Goal: Information Seeking & Learning: Learn about a topic

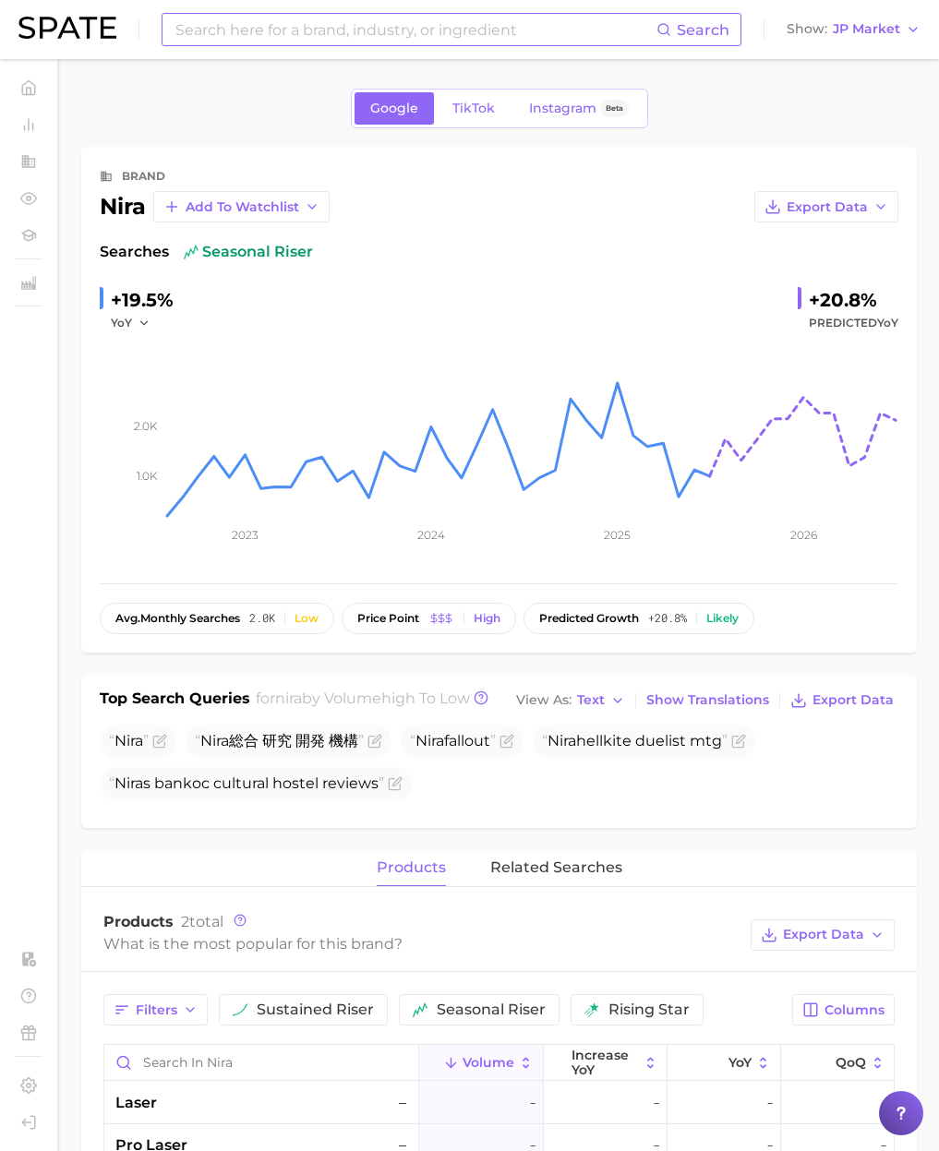
click at [186, 19] on input at bounding box center [415, 29] width 483 height 31
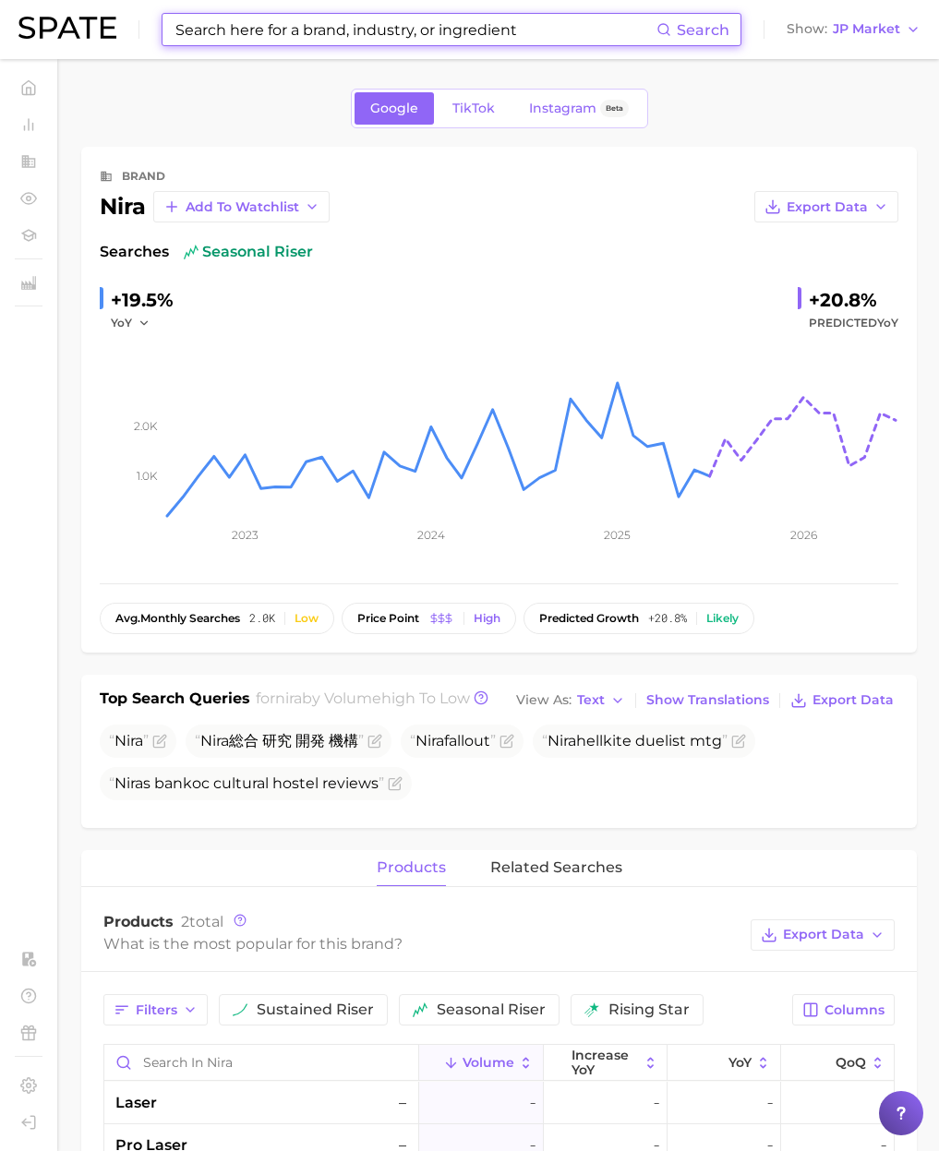
paste input "tokyo milk"
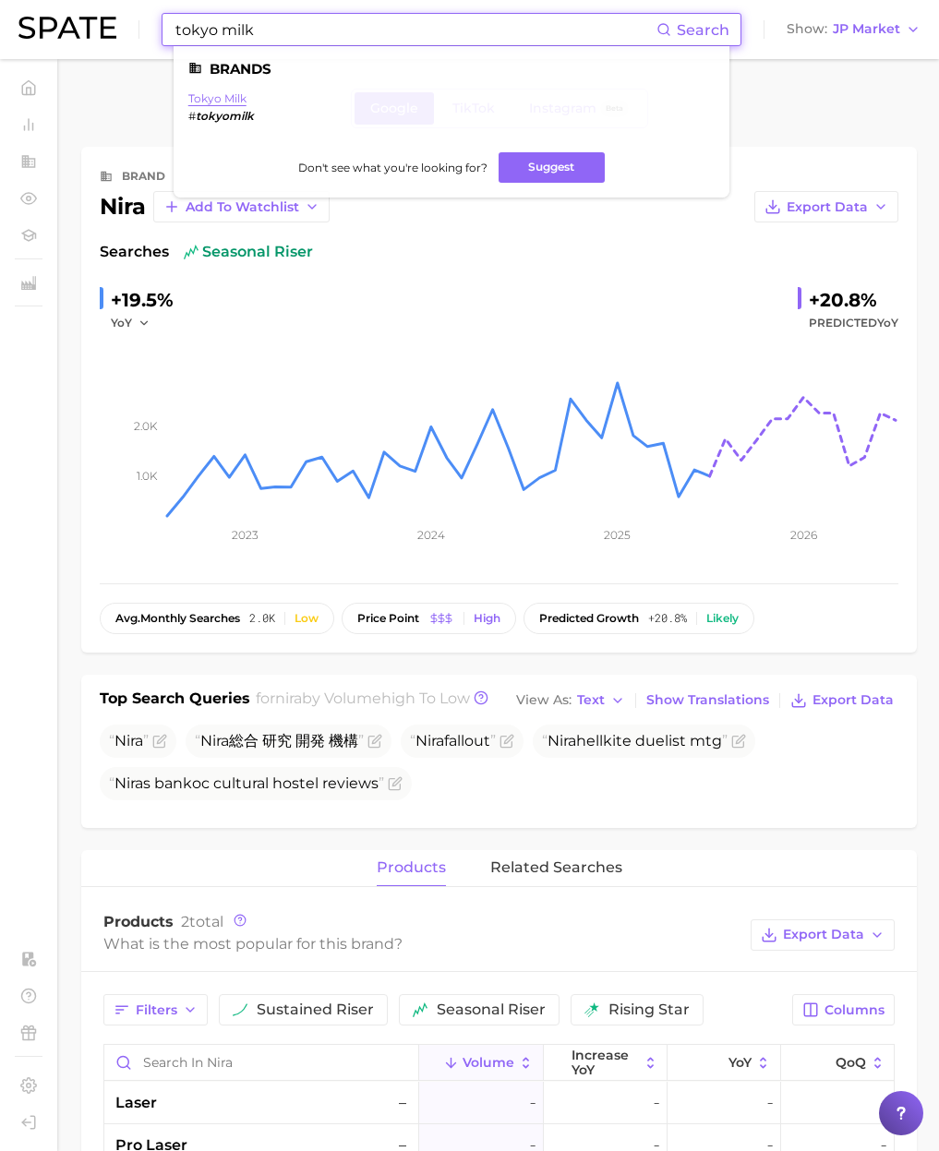
type input "tokyo milk"
click at [224, 97] on link "tokyo milk" at bounding box center [217, 98] width 58 height 14
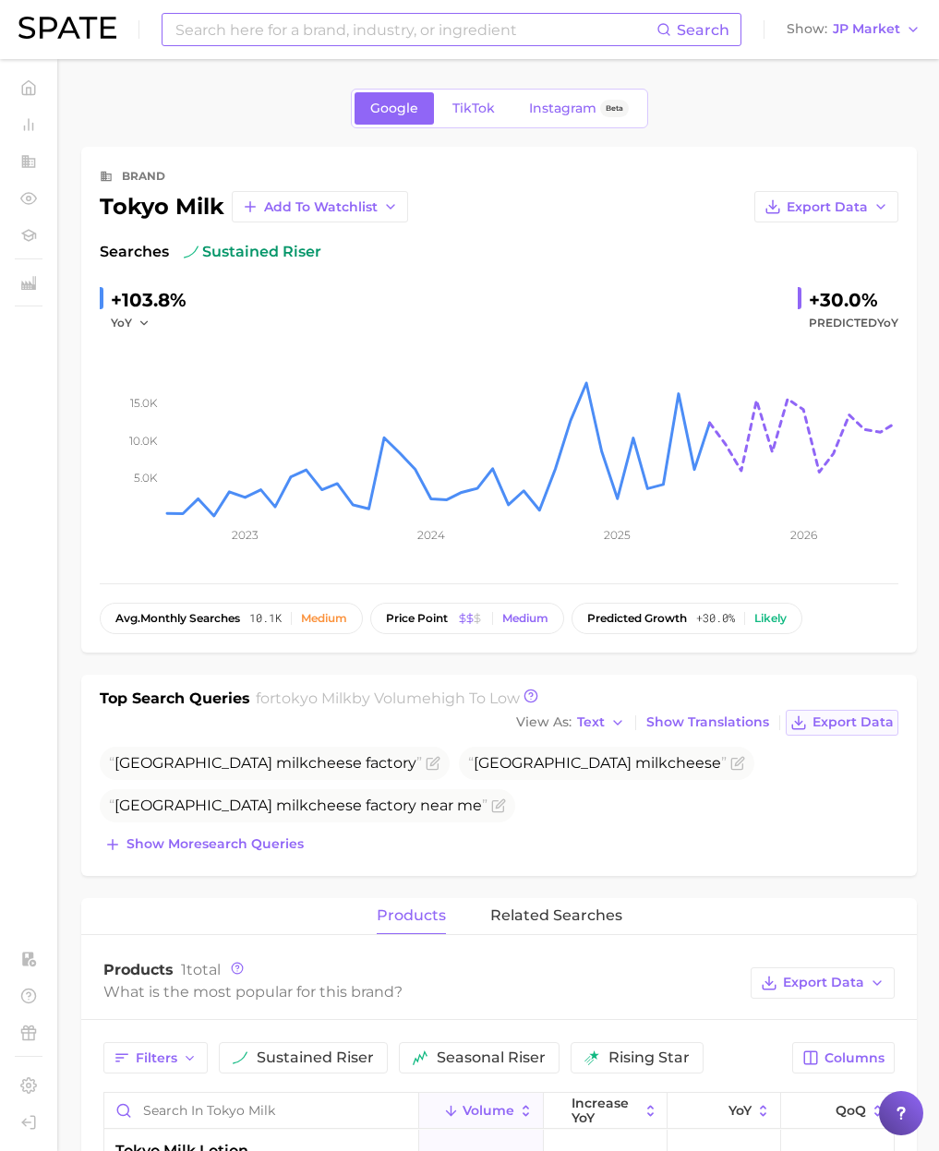
click at [833, 718] on span "Export Data" at bounding box center [852, 722] width 81 height 16
click at [310, 49] on div "Search Show JP Market" at bounding box center [469, 29] width 902 height 59
click at [298, 26] on input at bounding box center [415, 29] width 483 height 31
paste input "tula"
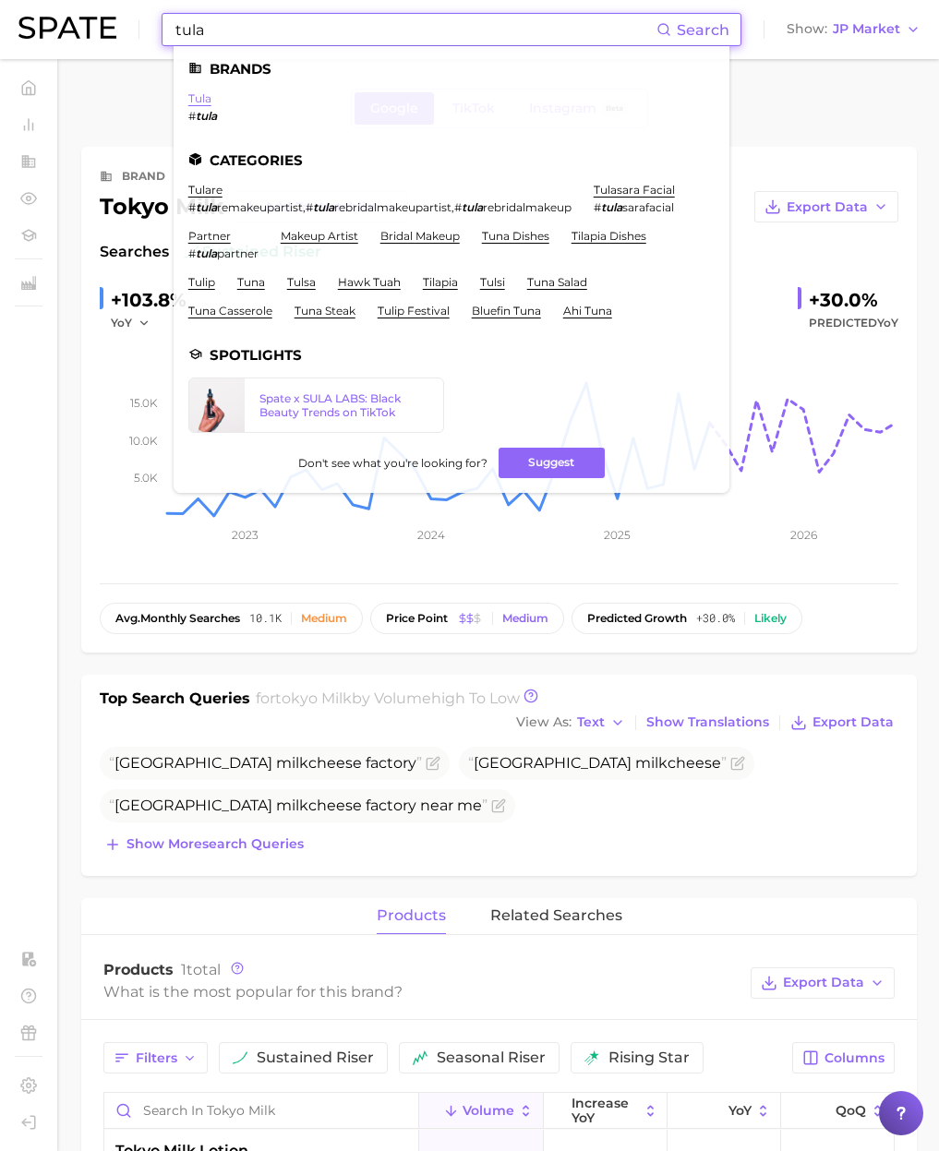
type input "tula"
click at [198, 98] on link "tula" at bounding box center [199, 98] width 23 height 14
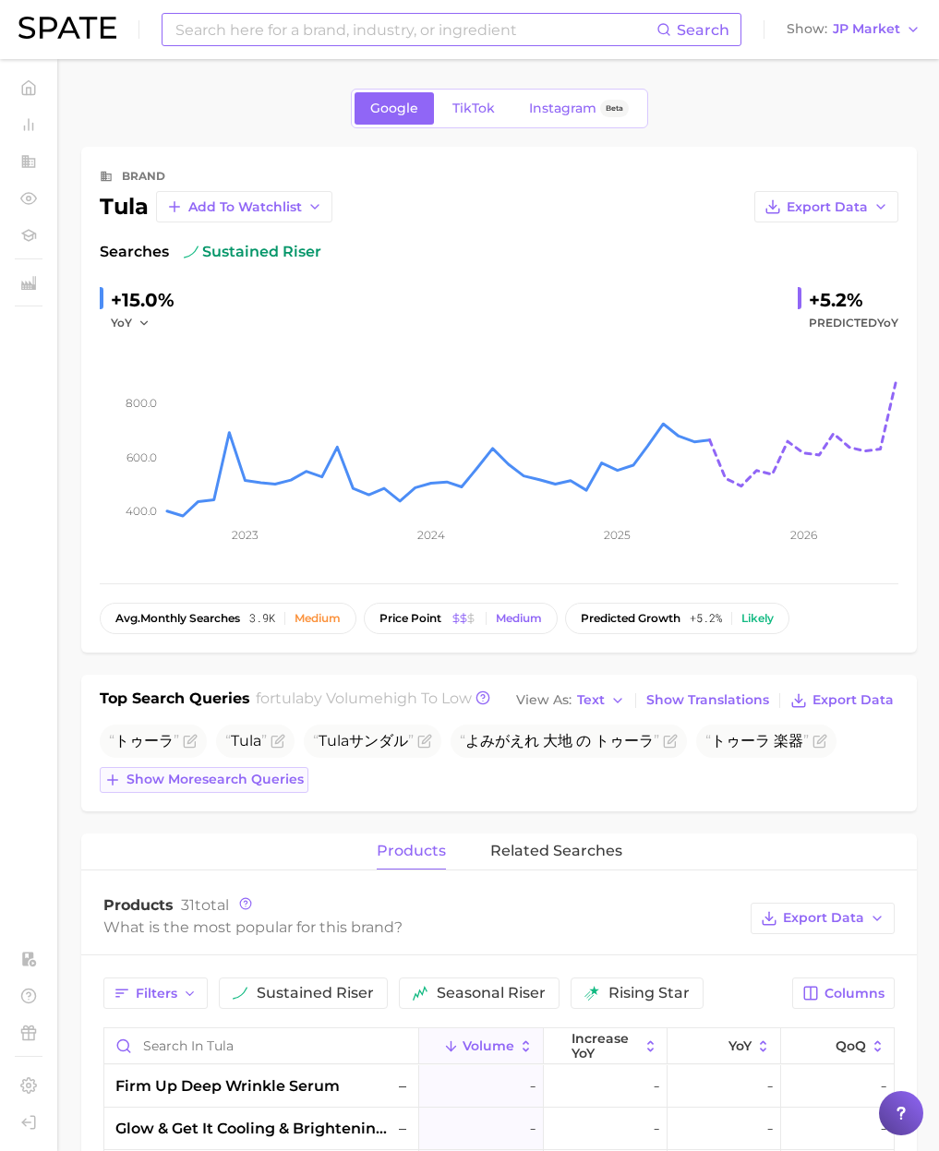
click at [251, 779] on span "Show more search queries" at bounding box center [214, 780] width 177 height 16
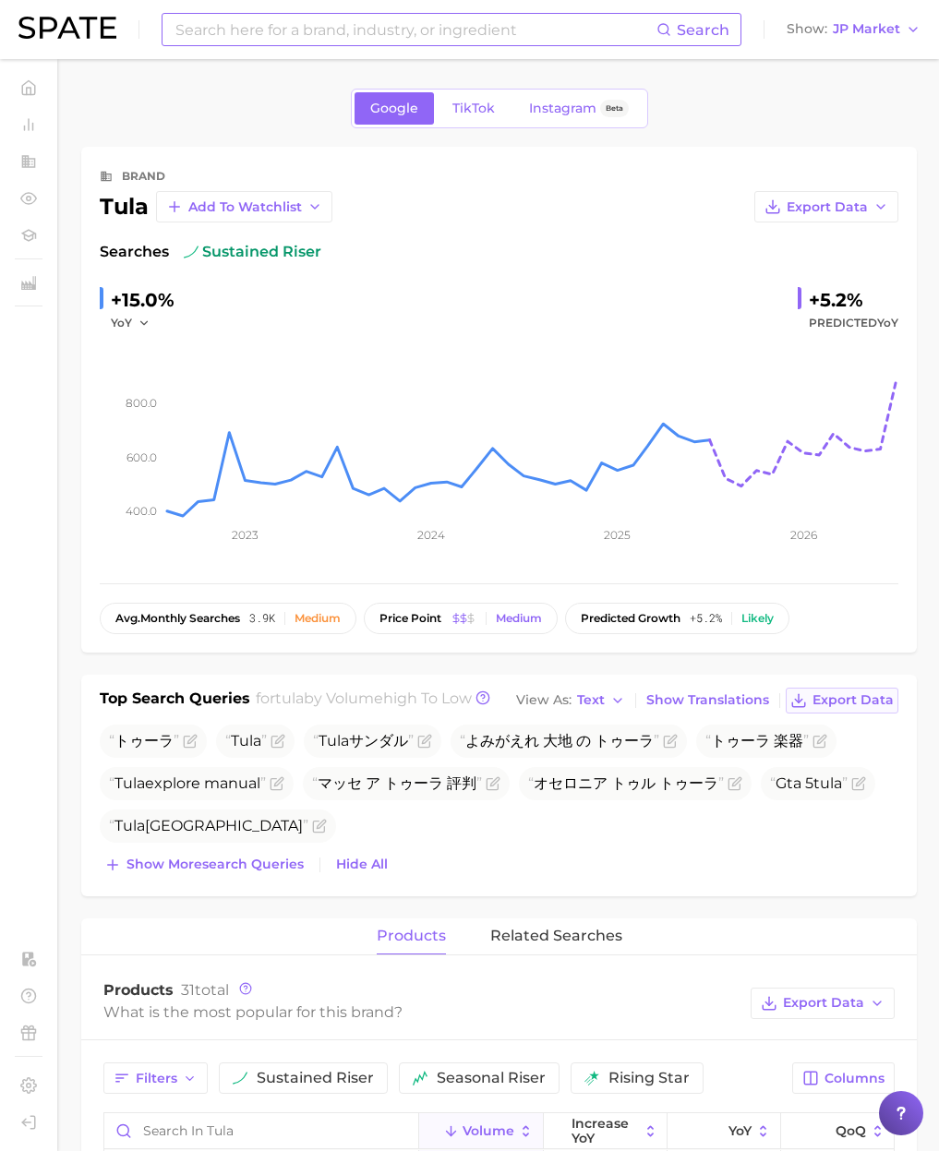
click at [853, 703] on span "Export Data" at bounding box center [852, 700] width 81 height 16
click at [225, 27] on input at bounding box center [415, 29] width 483 height 31
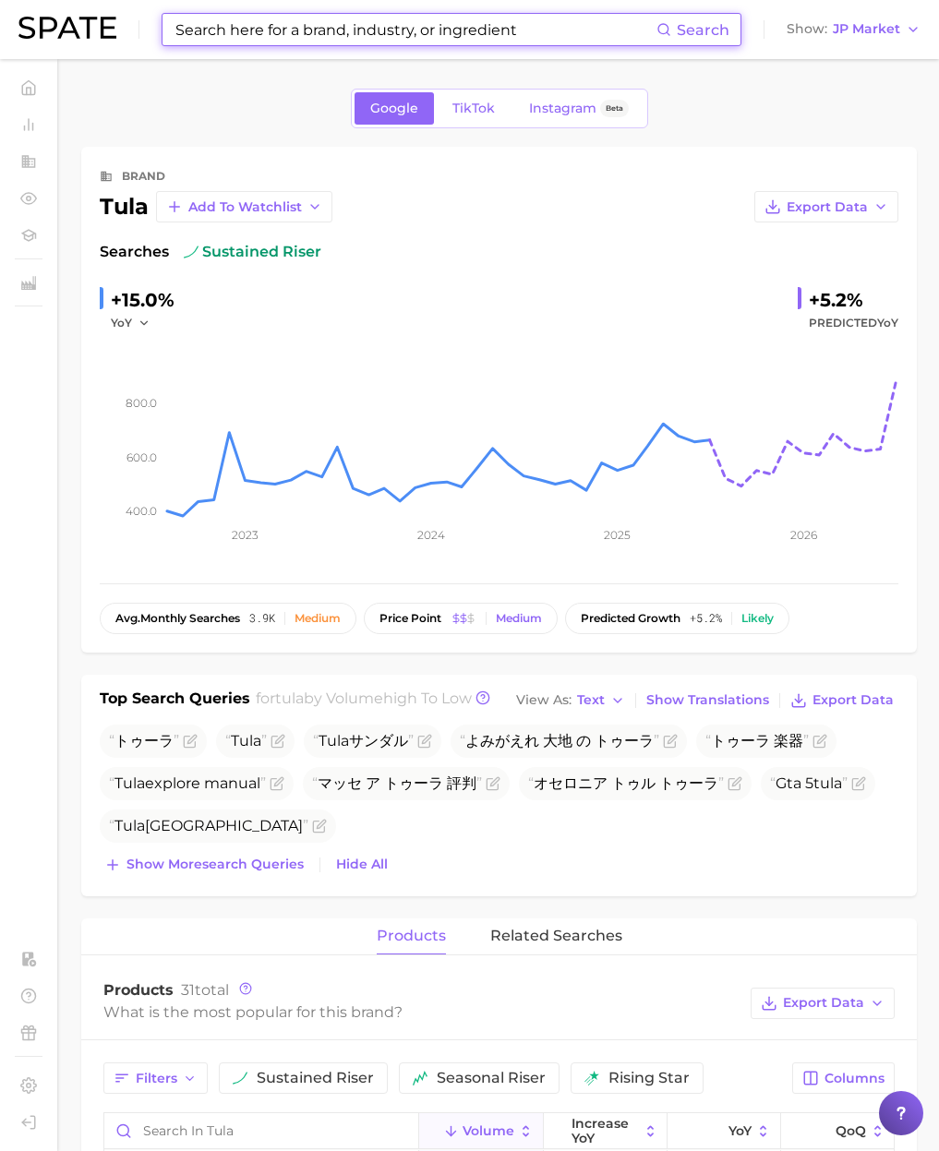
paste input "iona f"
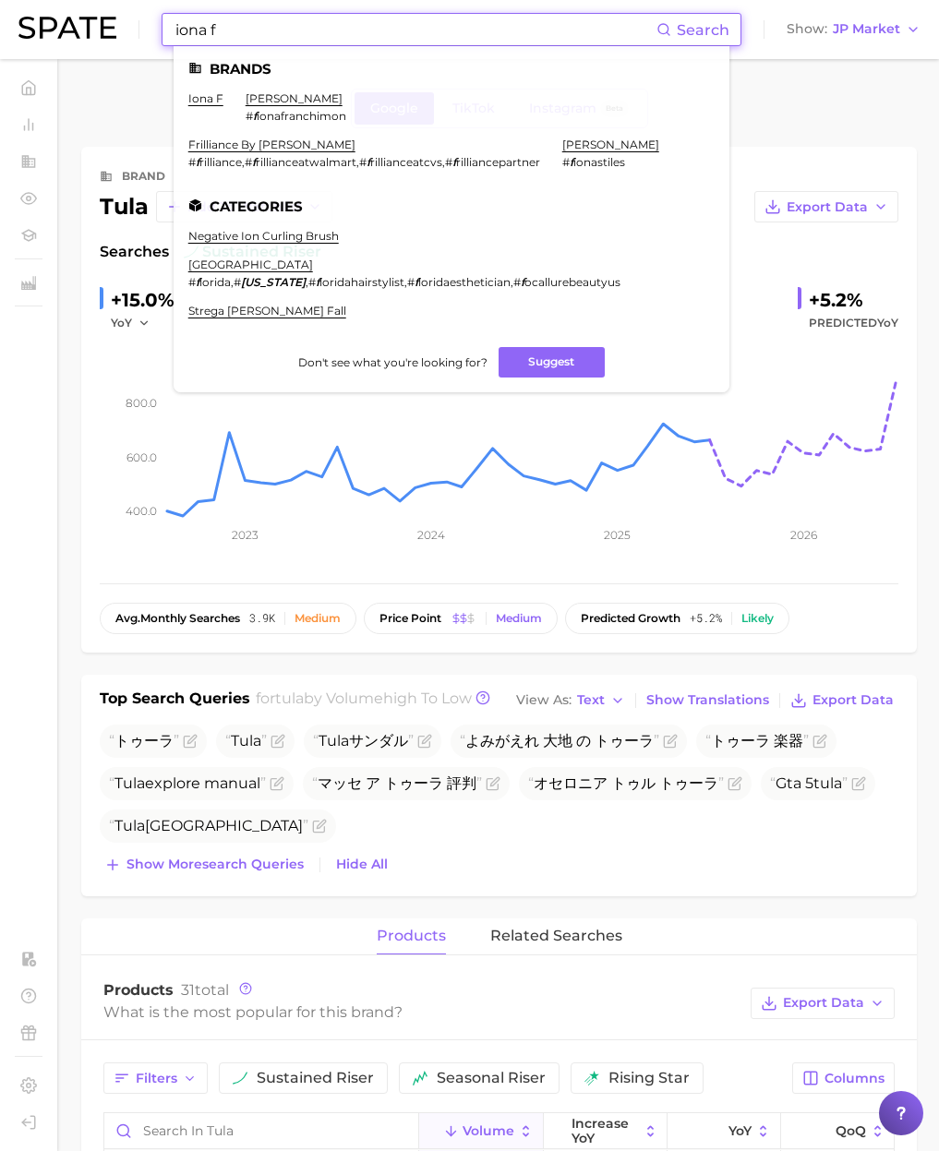
scroll to position [5, 0]
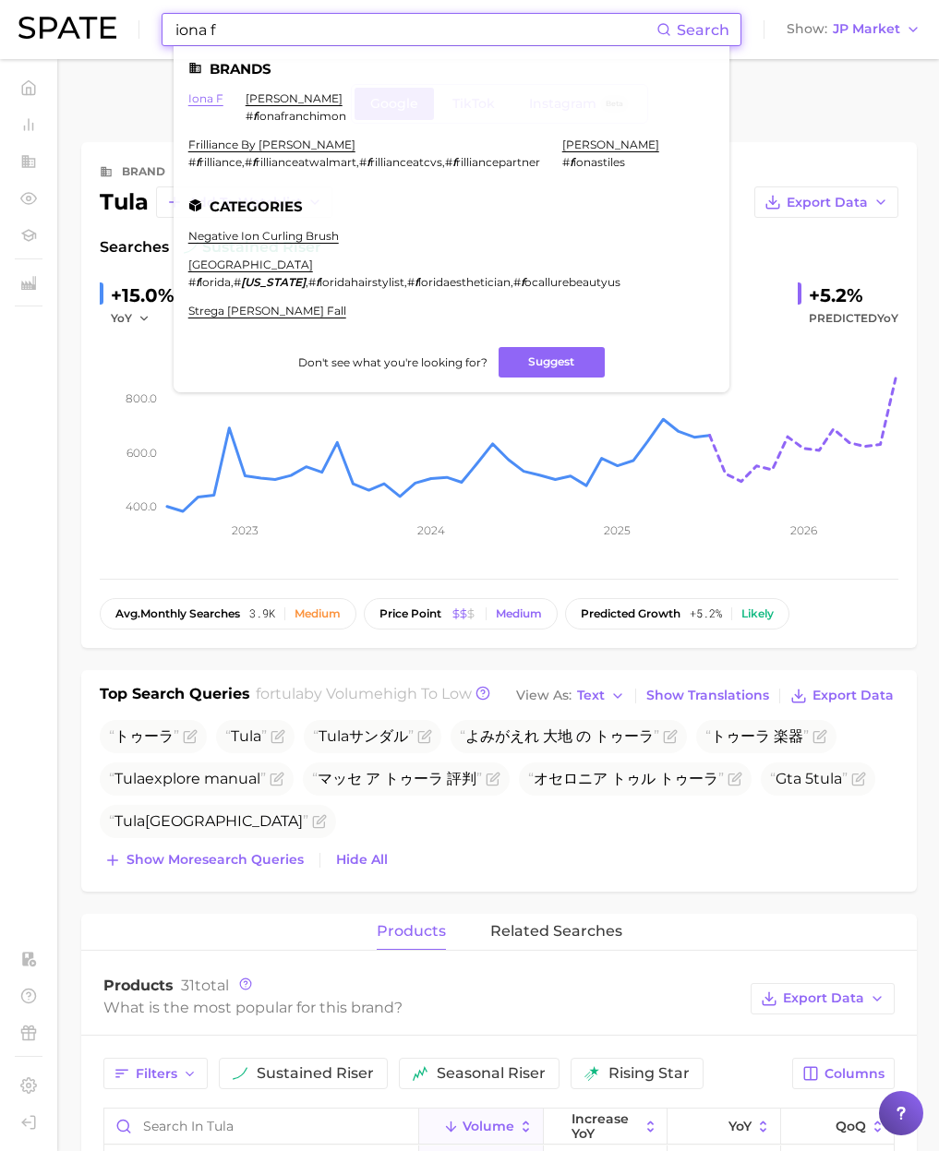
type input "iona f"
click at [206, 98] on link "iona f" at bounding box center [205, 98] width 35 height 14
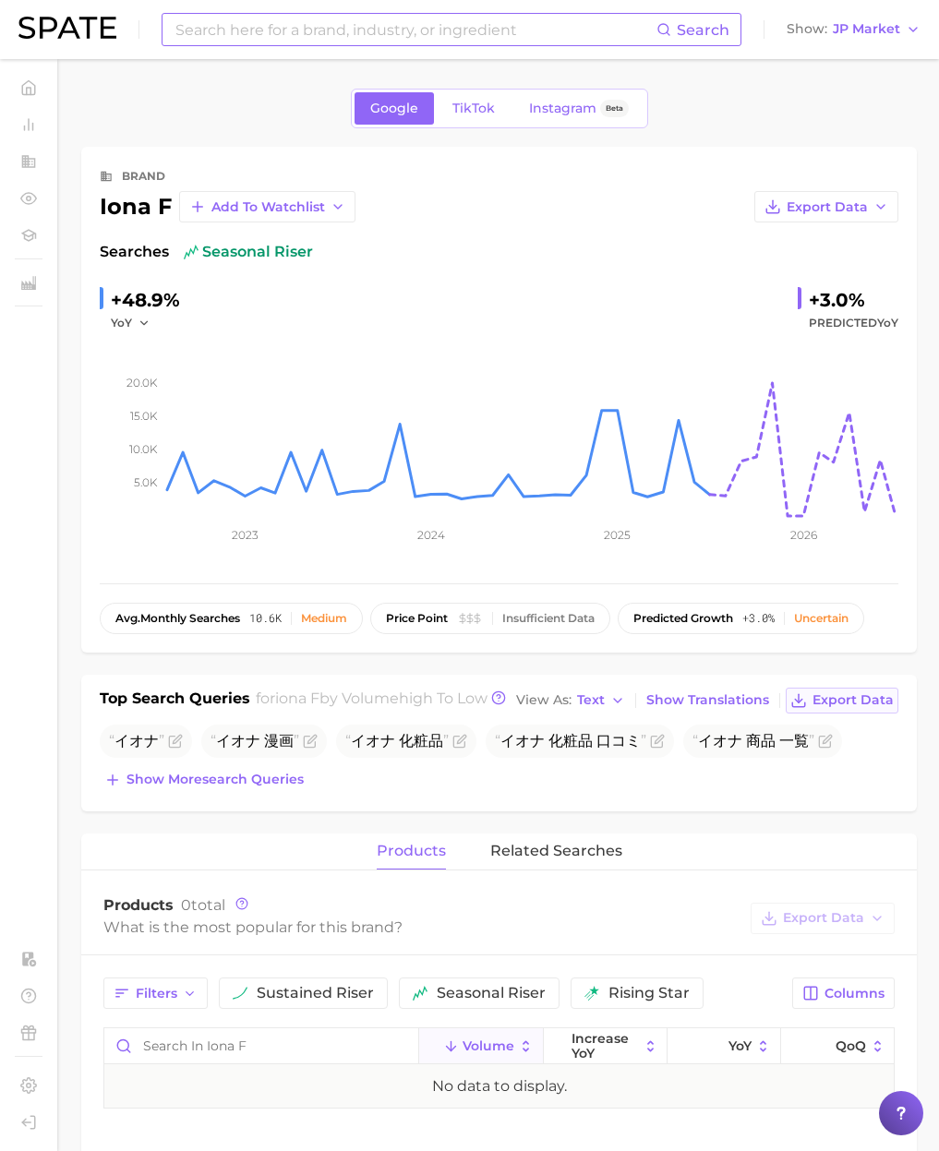
click at [842, 708] on span "Export Data" at bounding box center [852, 700] width 81 height 16
click at [218, 31] on input at bounding box center [415, 29] width 483 height 31
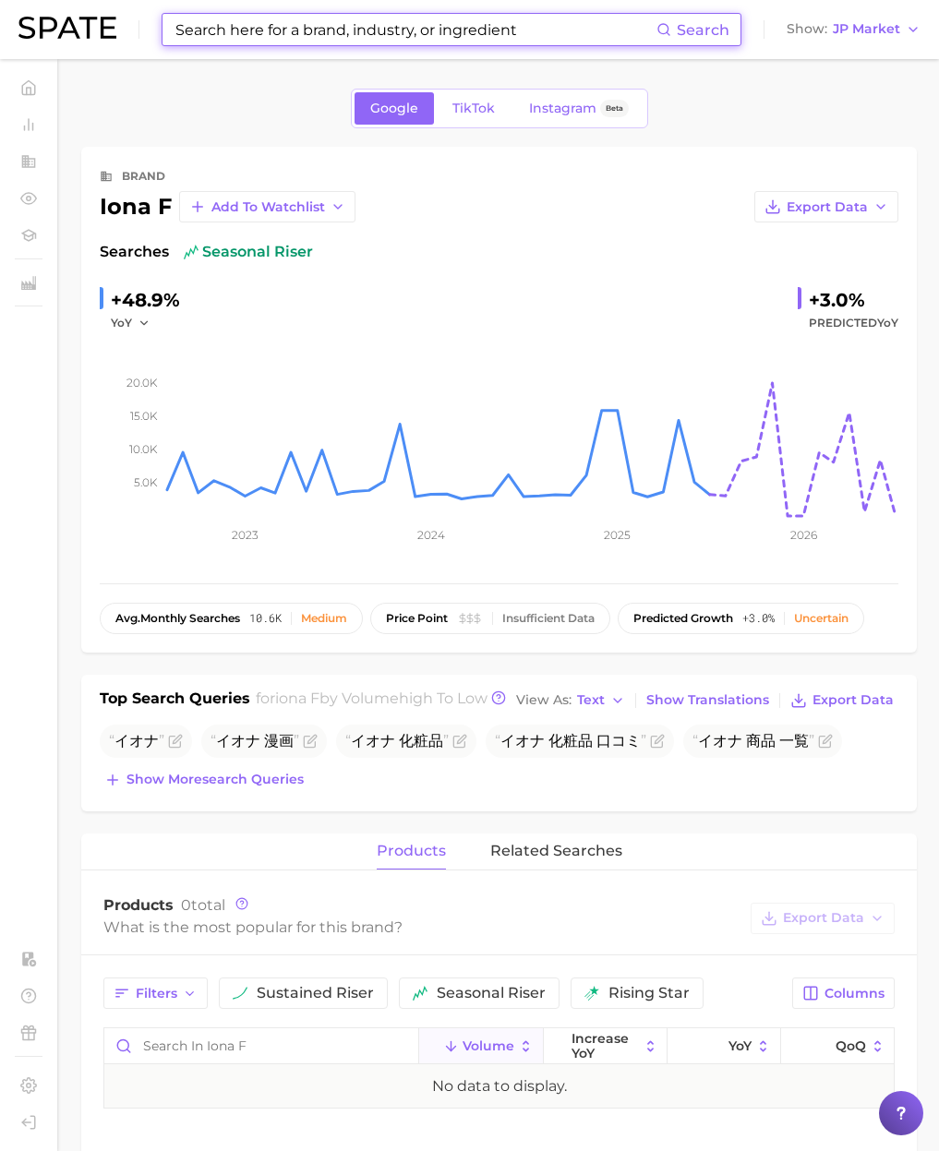
paste input "caudalie"
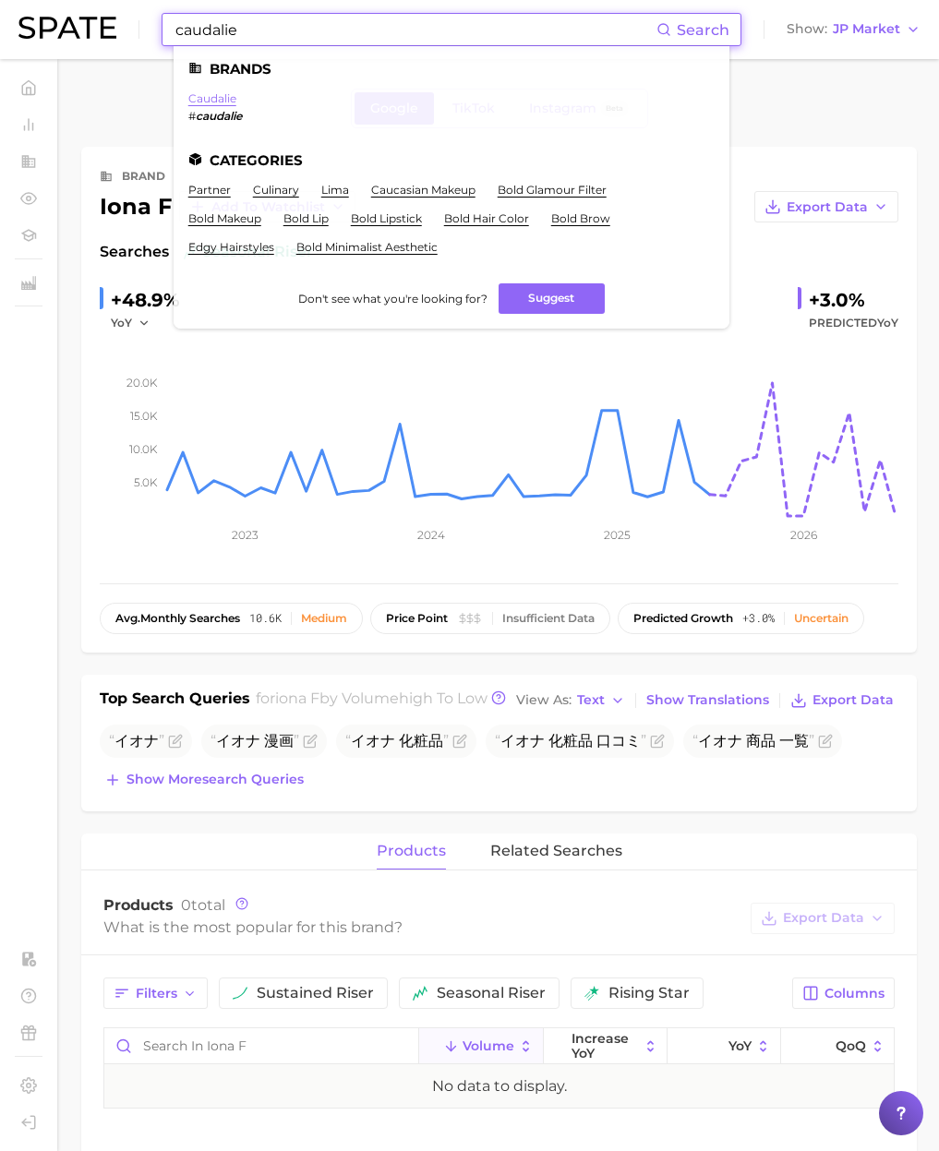
type input "caudalie"
click at [216, 94] on link "caudalie" at bounding box center [212, 98] width 48 height 14
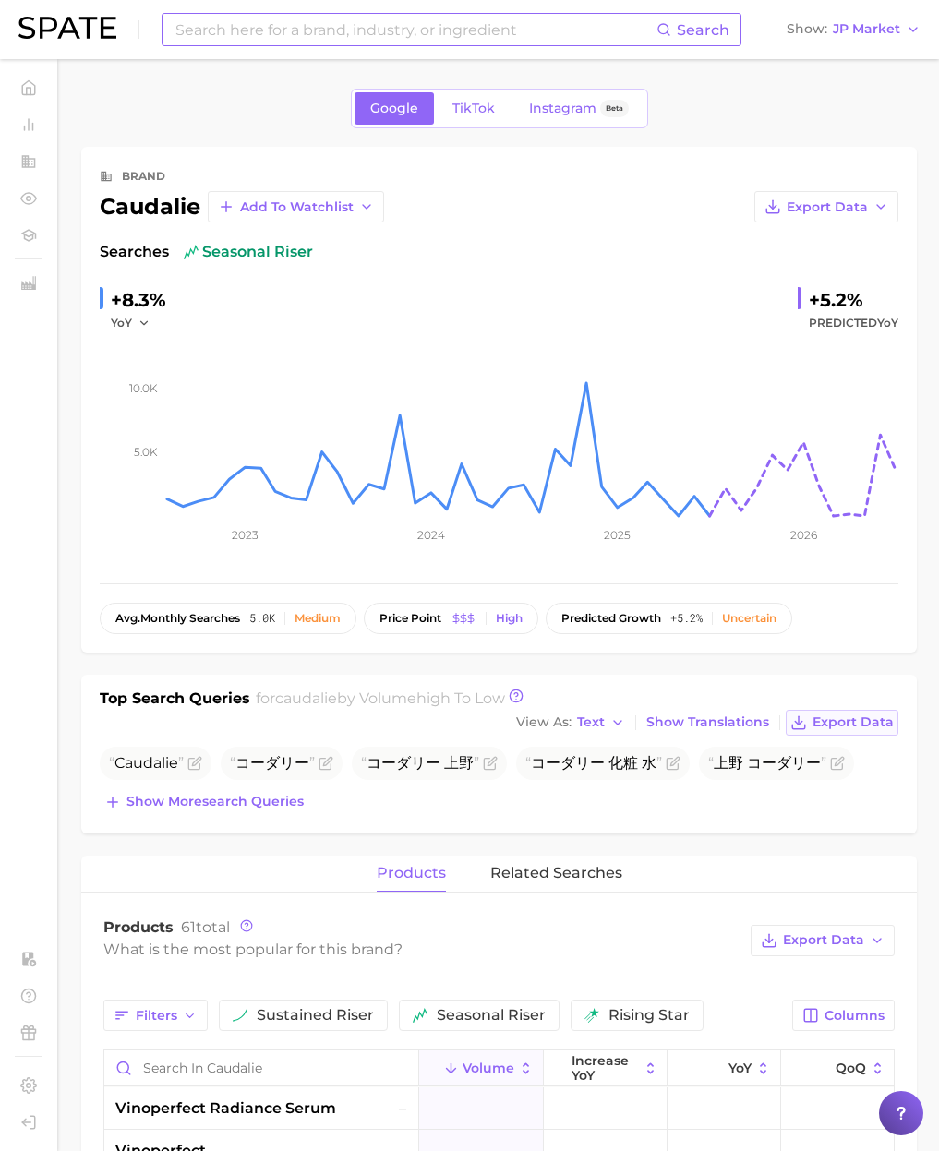
click at [859, 725] on span "Export Data" at bounding box center [852, 722] width 81 height 16
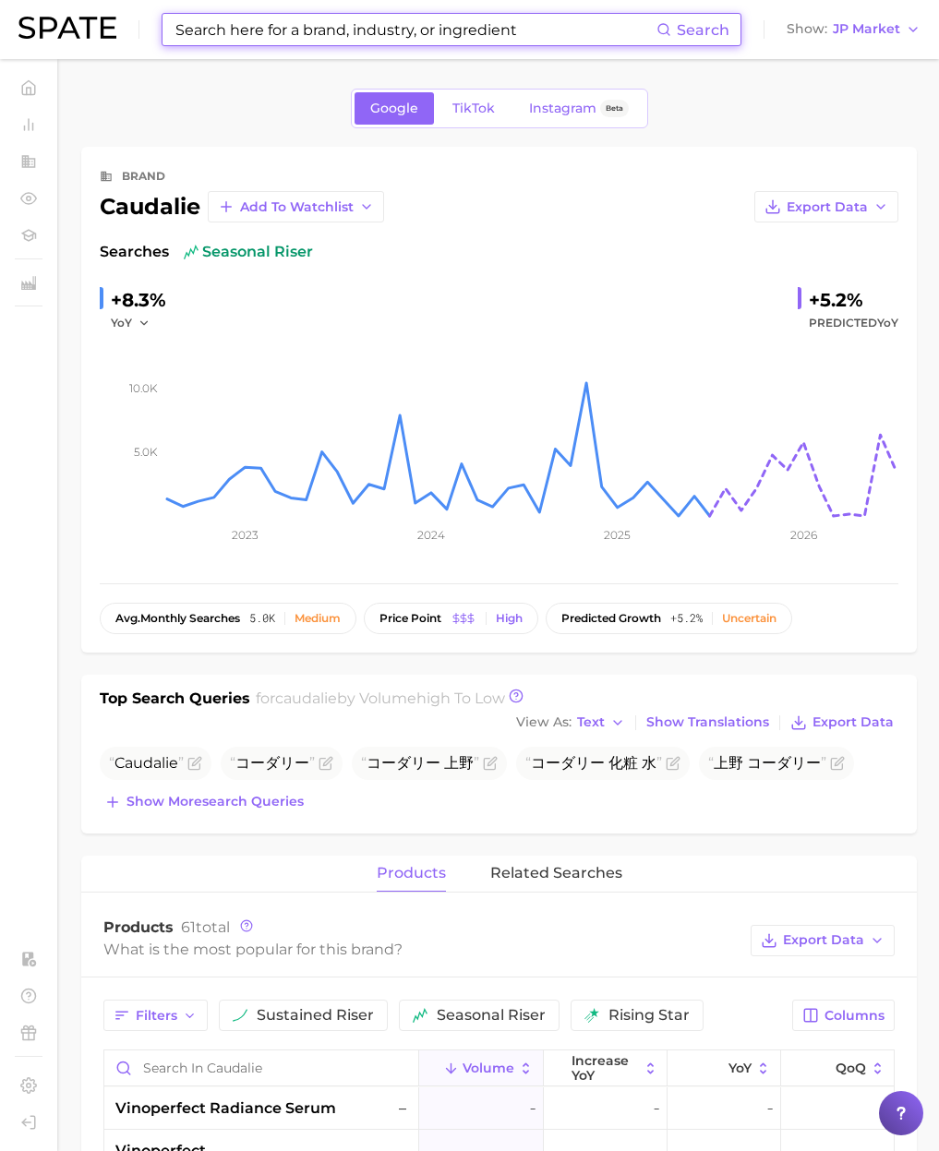
click at [201, 42] on input at bounding box center [415, 29] width 483 height 31
paste input "coty"
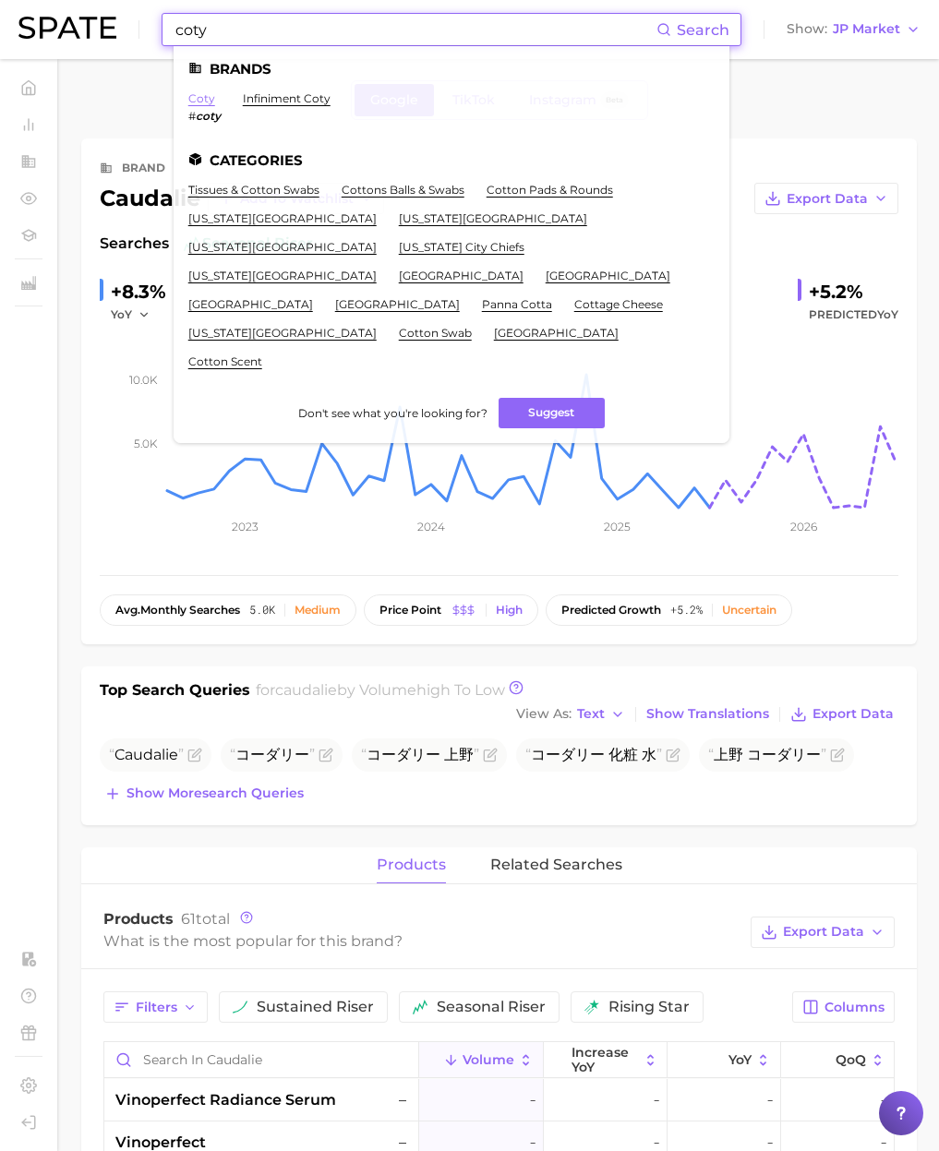
scroll to position [10, 0]
type input "coty"
click at [203, 97] on link "coty" at bounding box center [201, 98] width 27 height 14
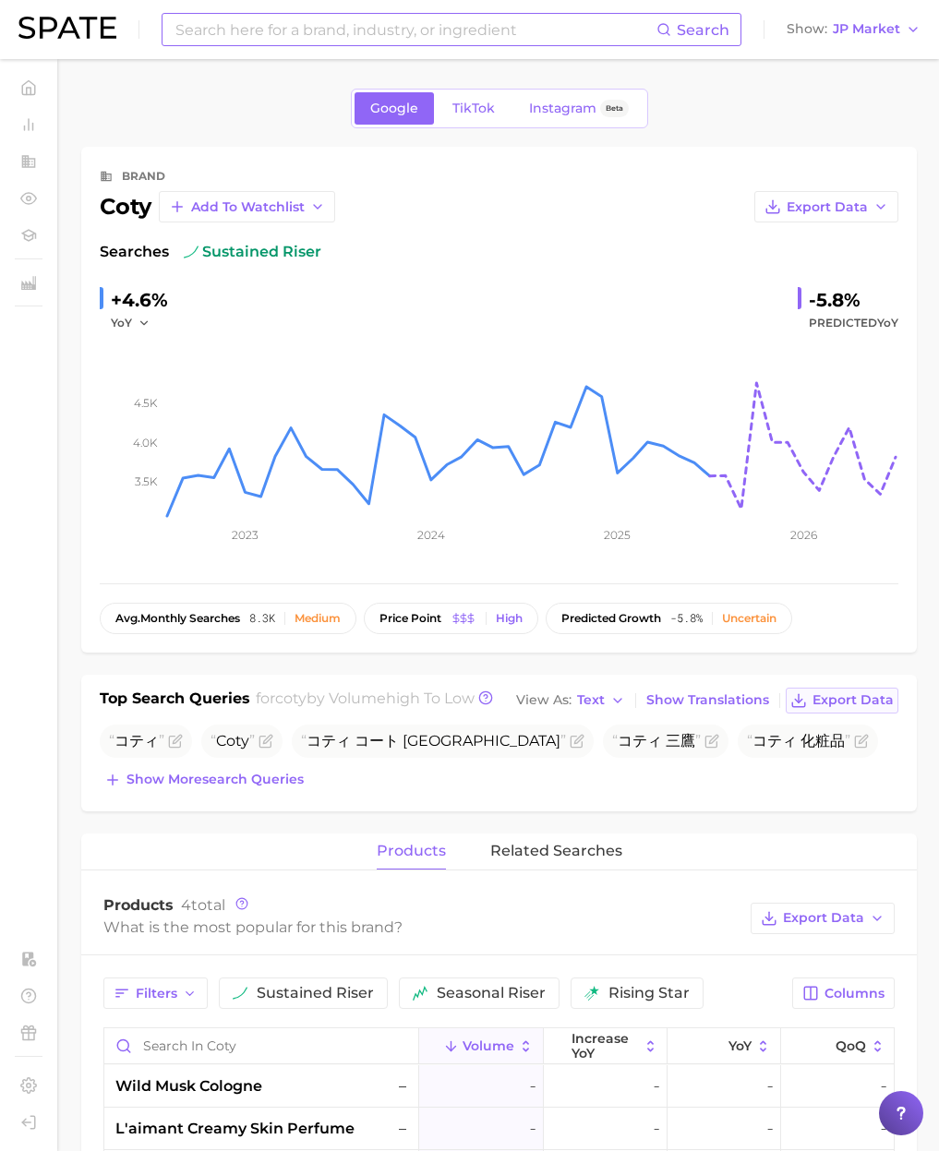
click at [849, 699] on span "Export Data" at bounding box center [852, 700] width 81 height 16
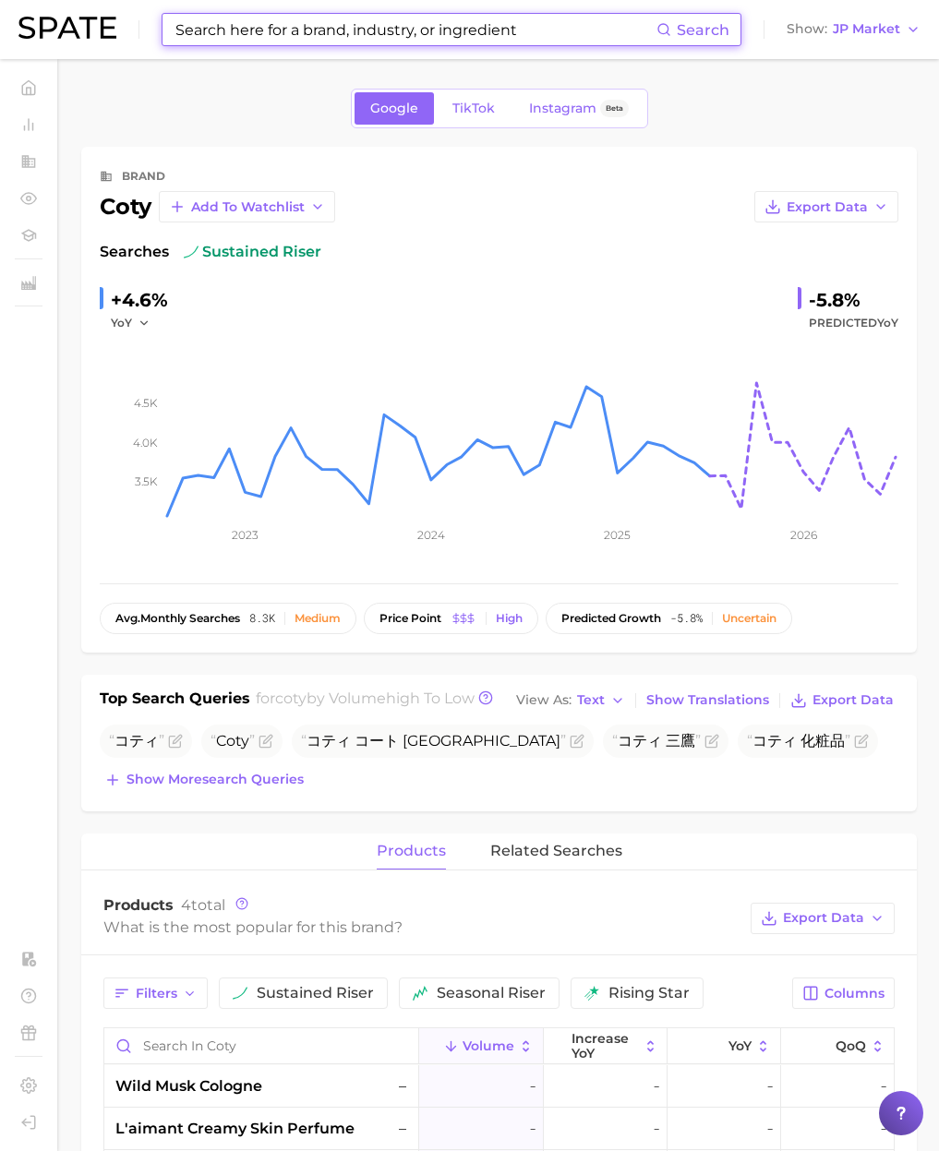
click at [221, 41] on input at bounding box center [415, 29] width 483 height 31
type input "あ"
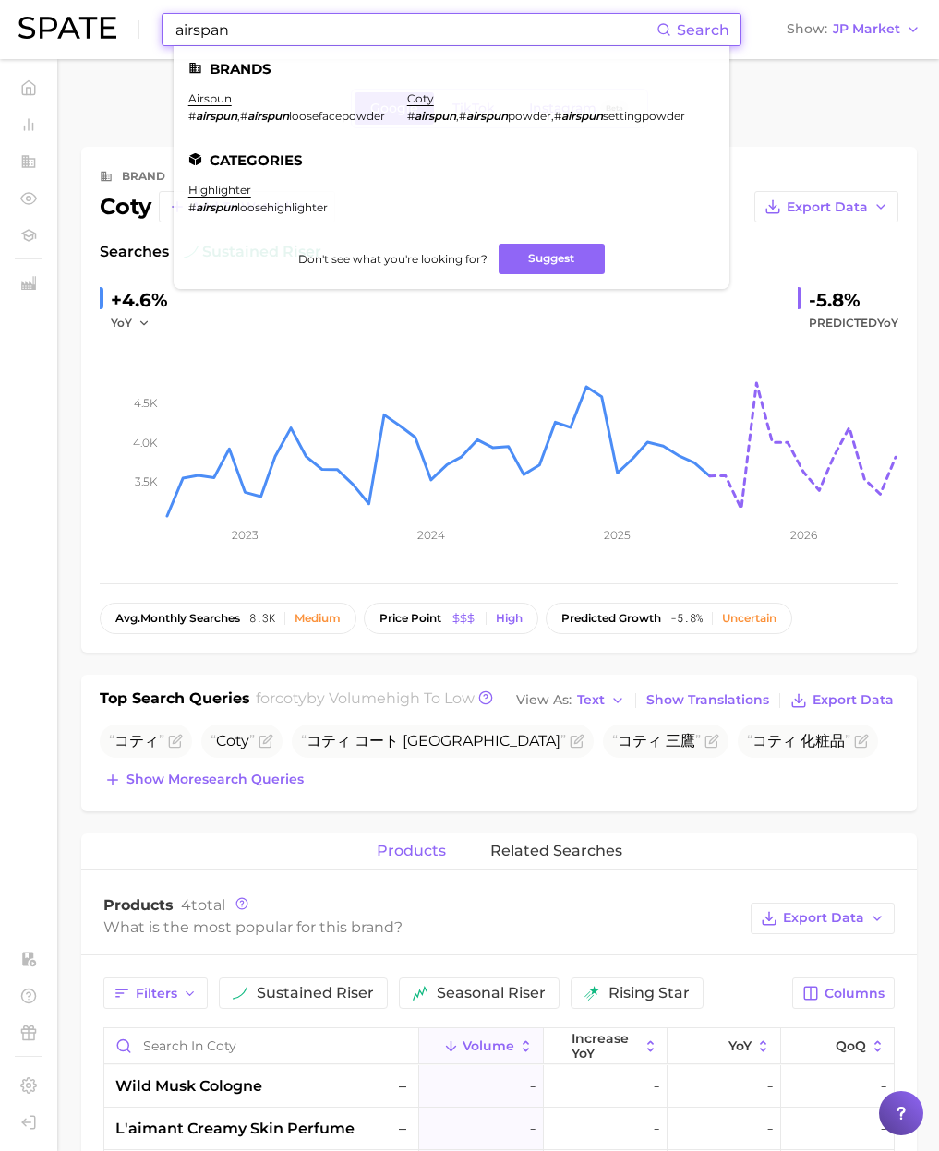
drag, startPoint x: 244, startPoint y: 34, endPoint x: 62, endPoint y: 24, distance: 182.1
click at [62, 24] on div "airspan Search Brands airspun # airspun , # airspun loosefacepowder coty # airs…" at bounding box center [469, 29] width 902 height 59
paste input "bandi"
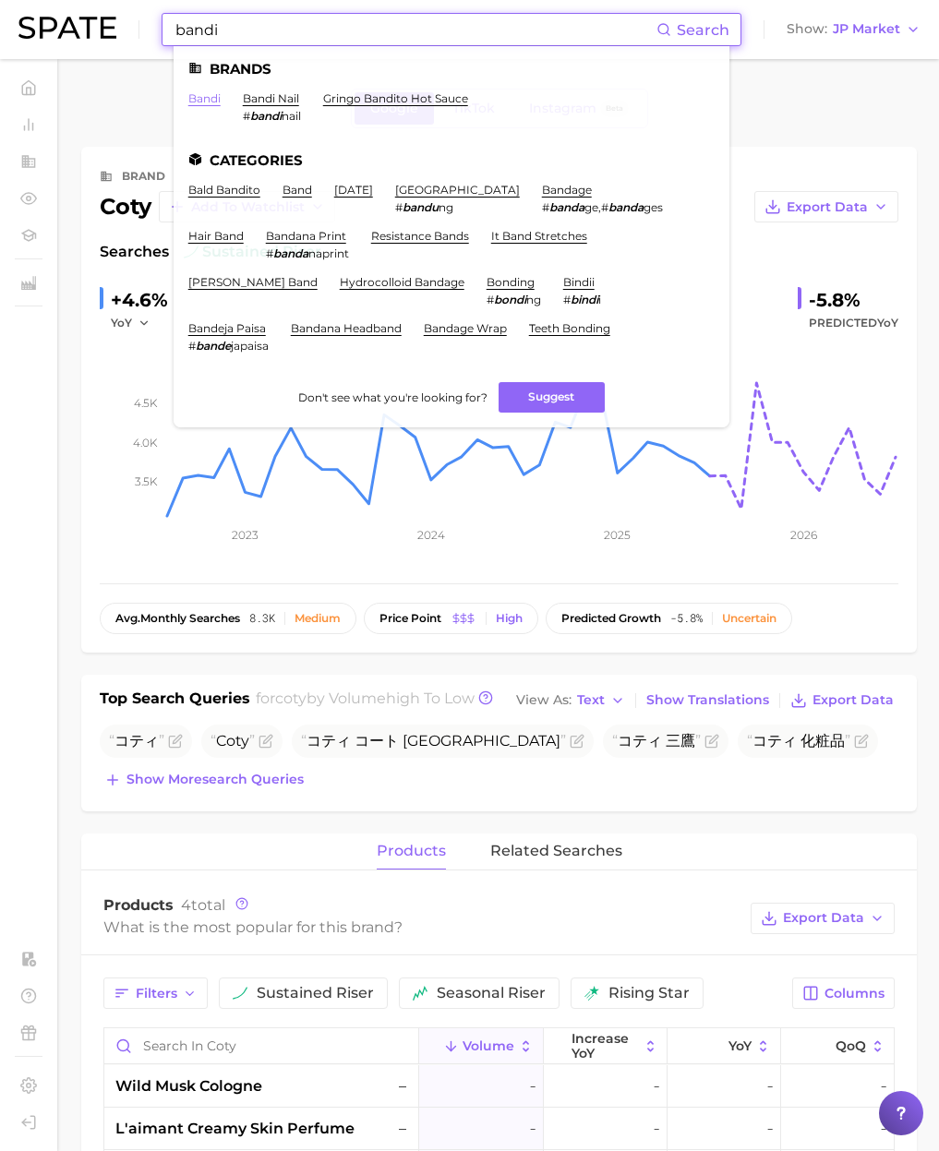
type input "bandi"
click at [211, 98] on link "bandi" at bounding box center [204, 98] width 32 height 14
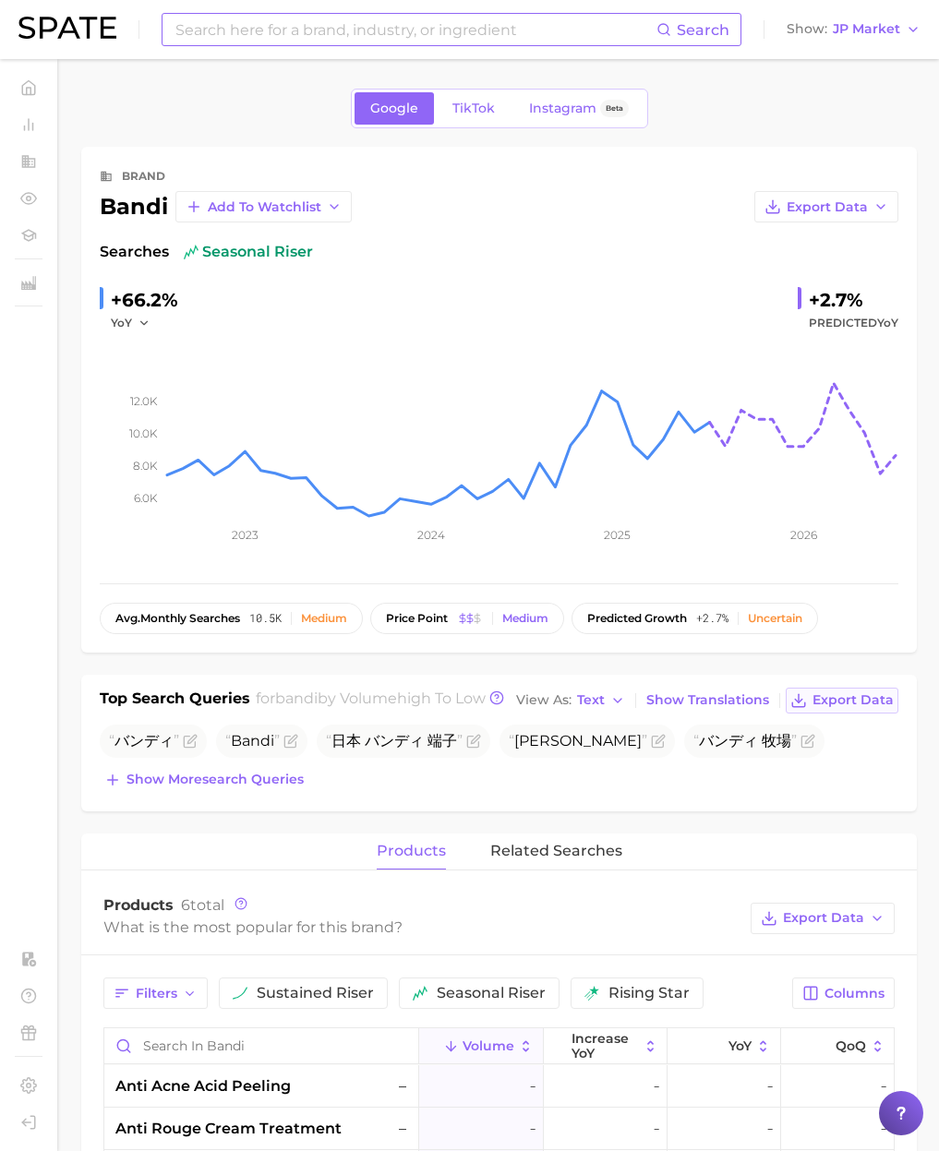
click at [868, 708] on span "Export Data" at bounding box center [852, 700] width 81 height 16
click at [234, 34] on input at bounding box center [415, 29] width 483 height 31
paste input "bumble and bumble"
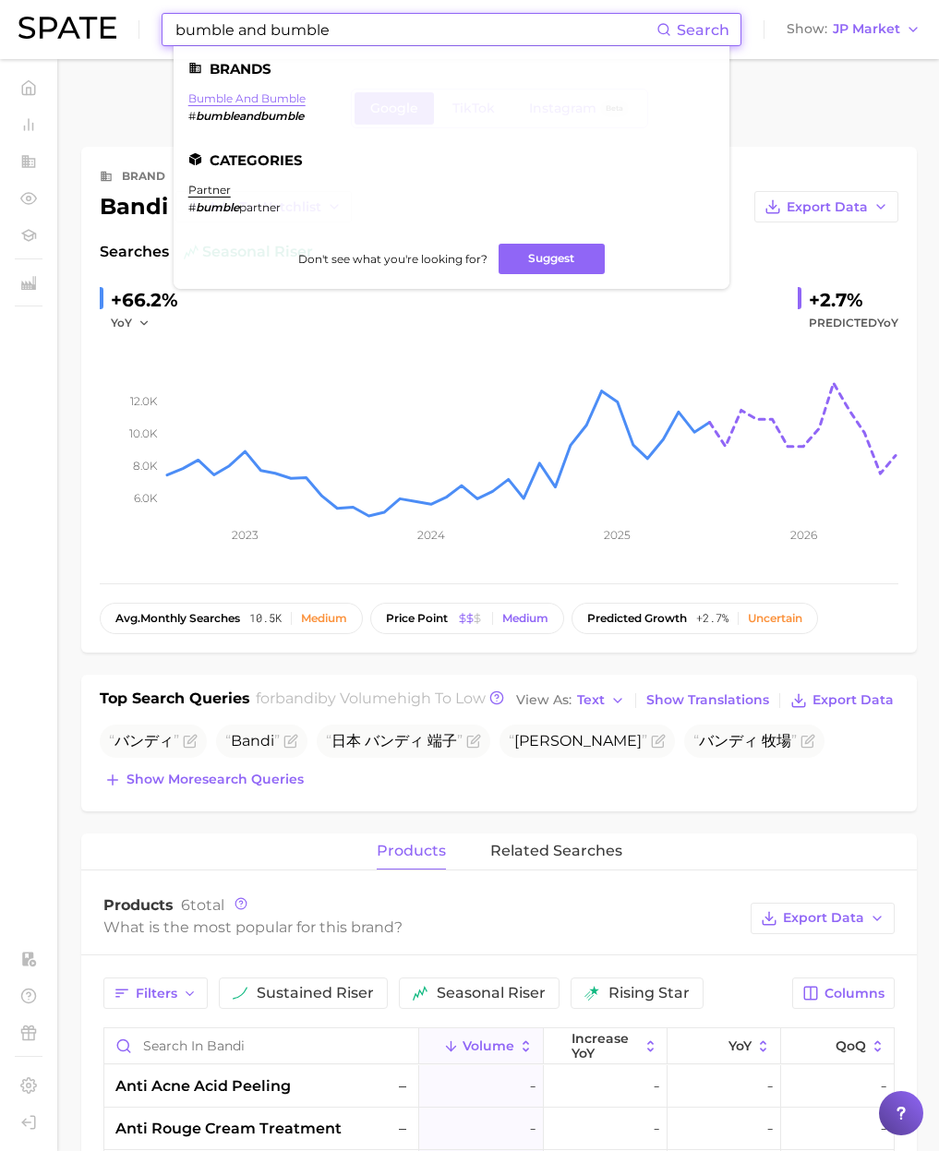
type input "bumble and bumble"
click at [226, 104] on link "bumble and bumble" at bounding box center [246, 98] width 117 height 14
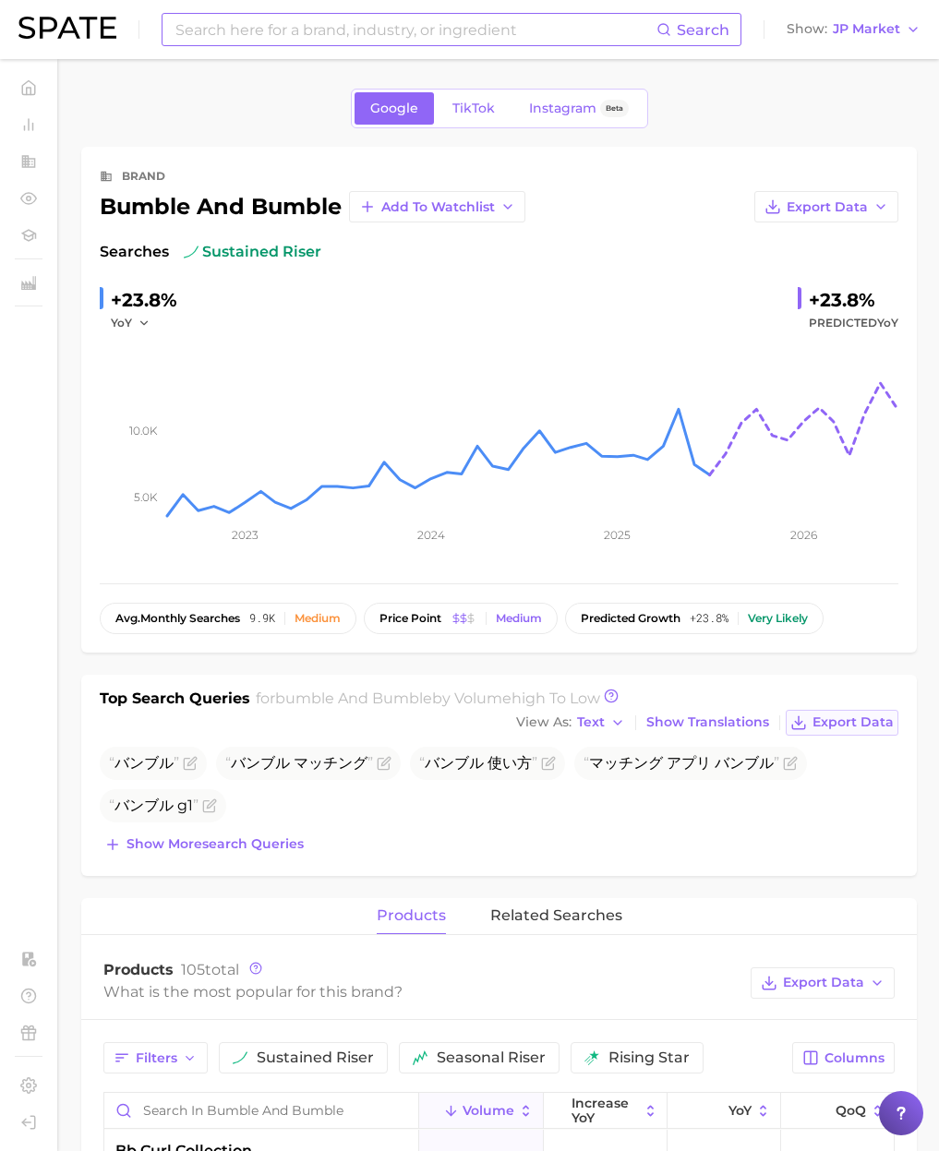
click at [861, 729] on span "Export Data" at bounding box center [852, 722] width 81 height 16
click at [210, 30] on input at bounding box center [415, 29] width 483 height 31
paste input "hempz"
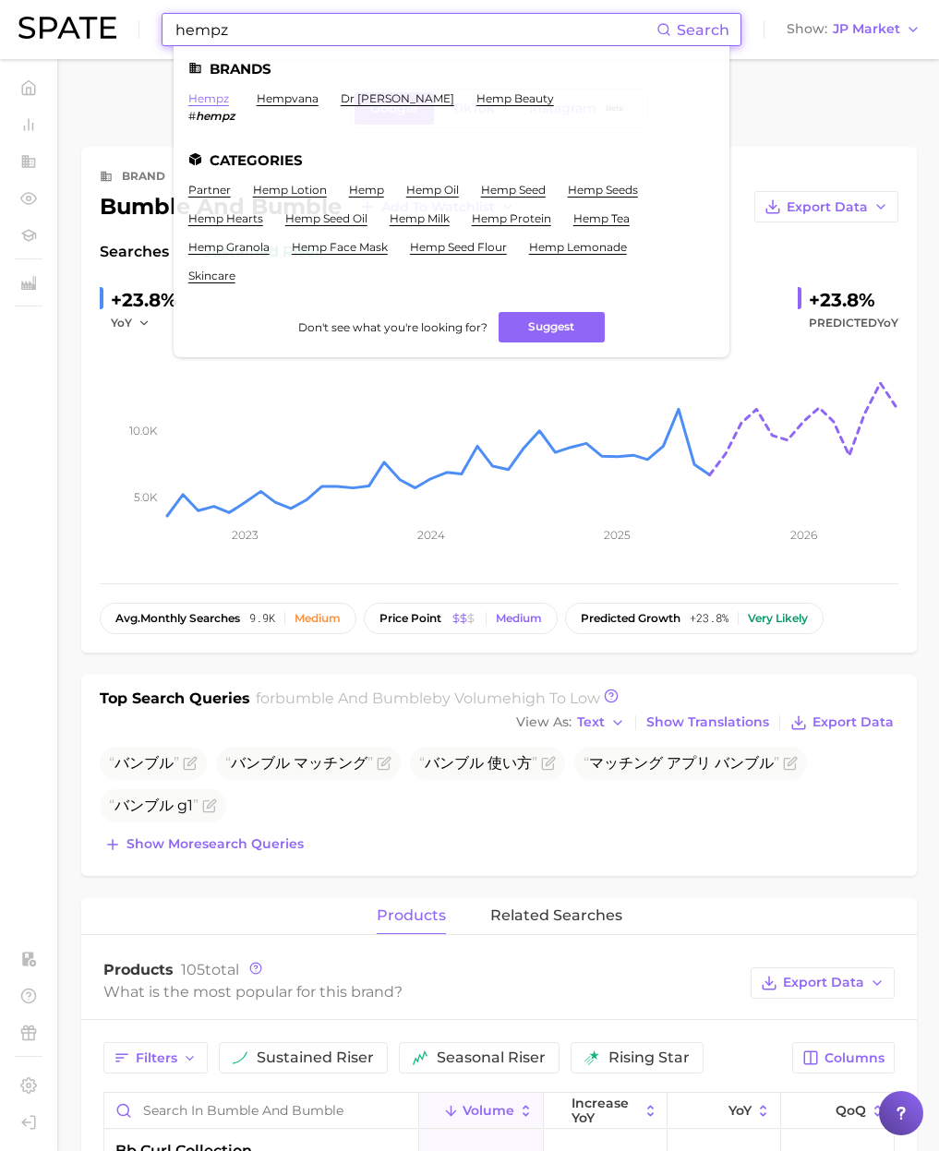
type input "hempz"
click at [215, 98] on link "hempz" at bounding box center [208, 98] width 41 height 14
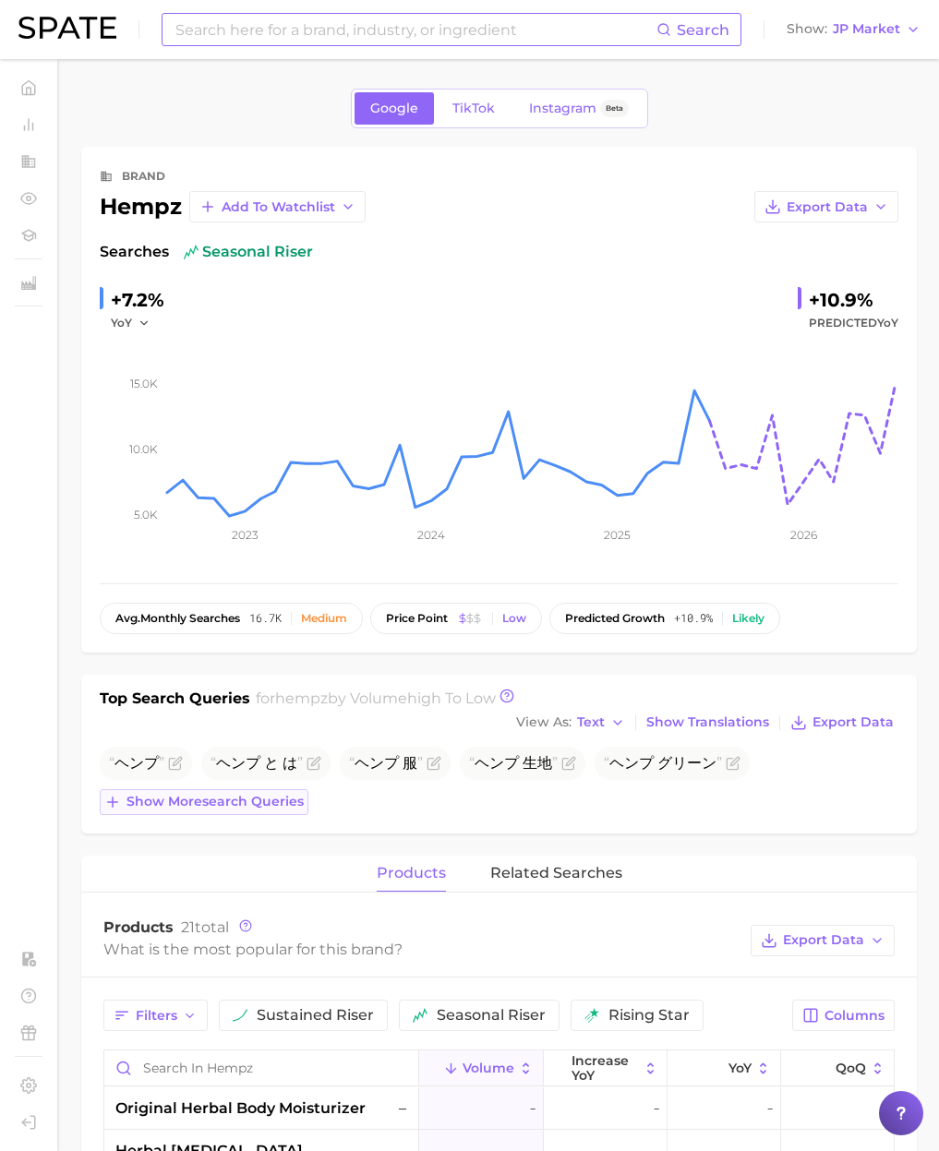
click at [184, 813] on button "Show more search queries" at bounding box center [204, 802] width 209 height 26
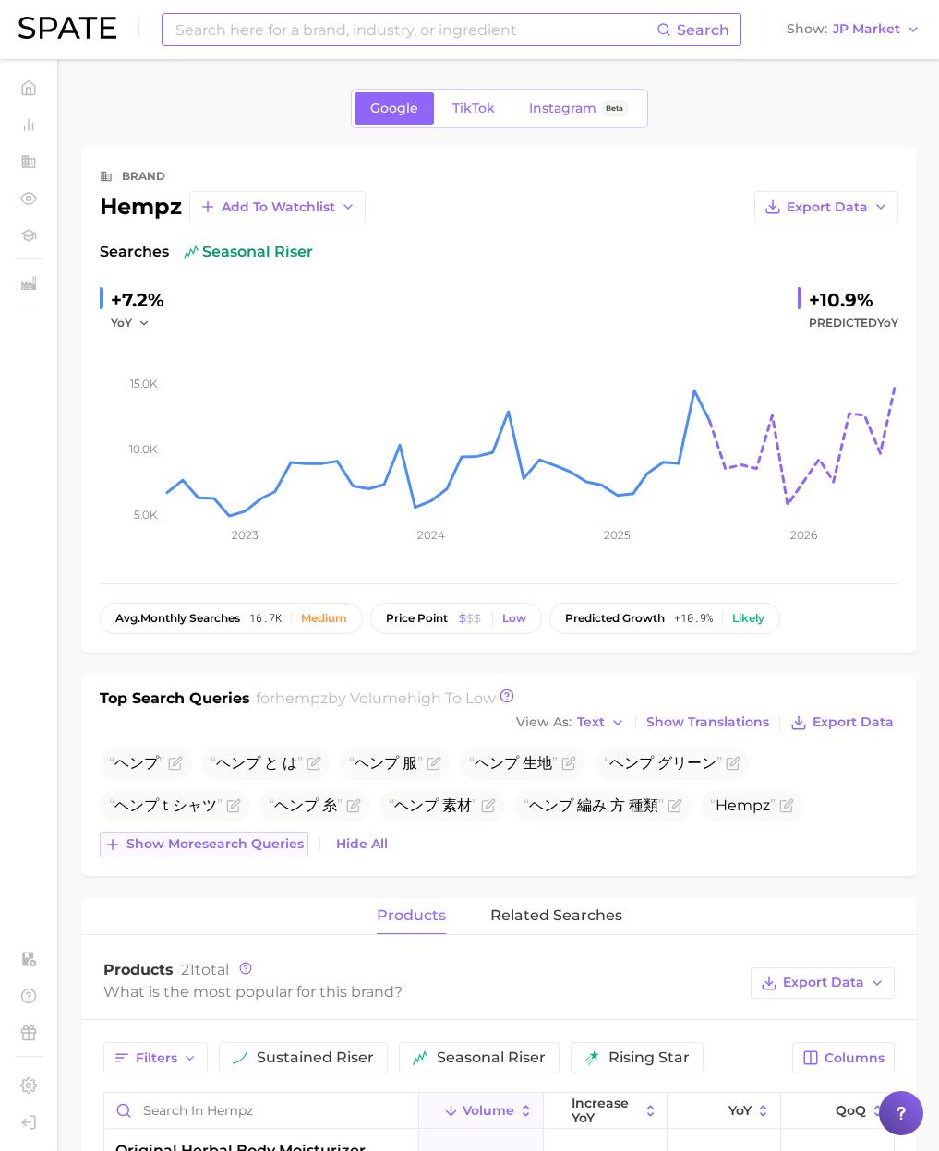
click at [242, 846] on span "Show more search queries" at bounding box center [214, 844] width 177 height 16
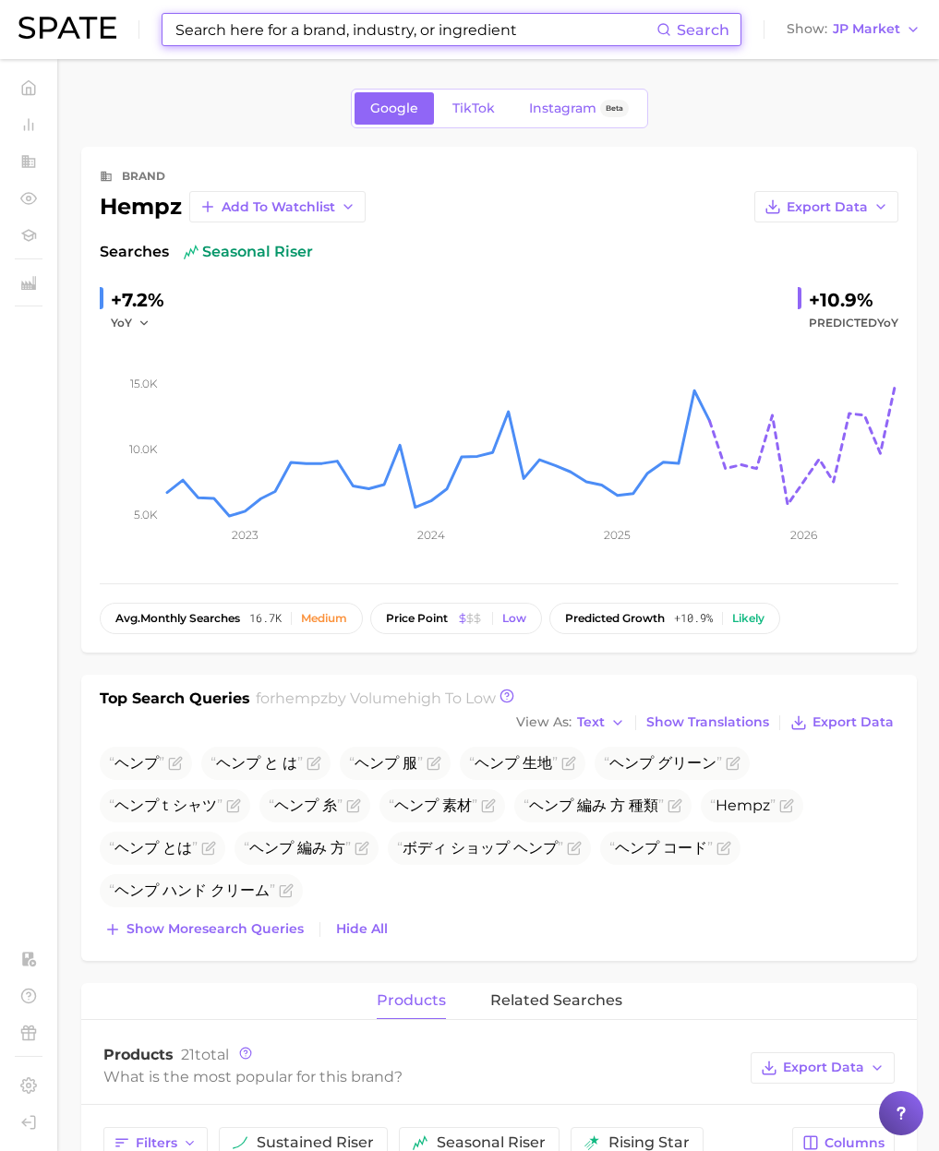
click at [216, 29] on input at bounding box center [415, 29] width 483 height 31
paste input "lionesse"
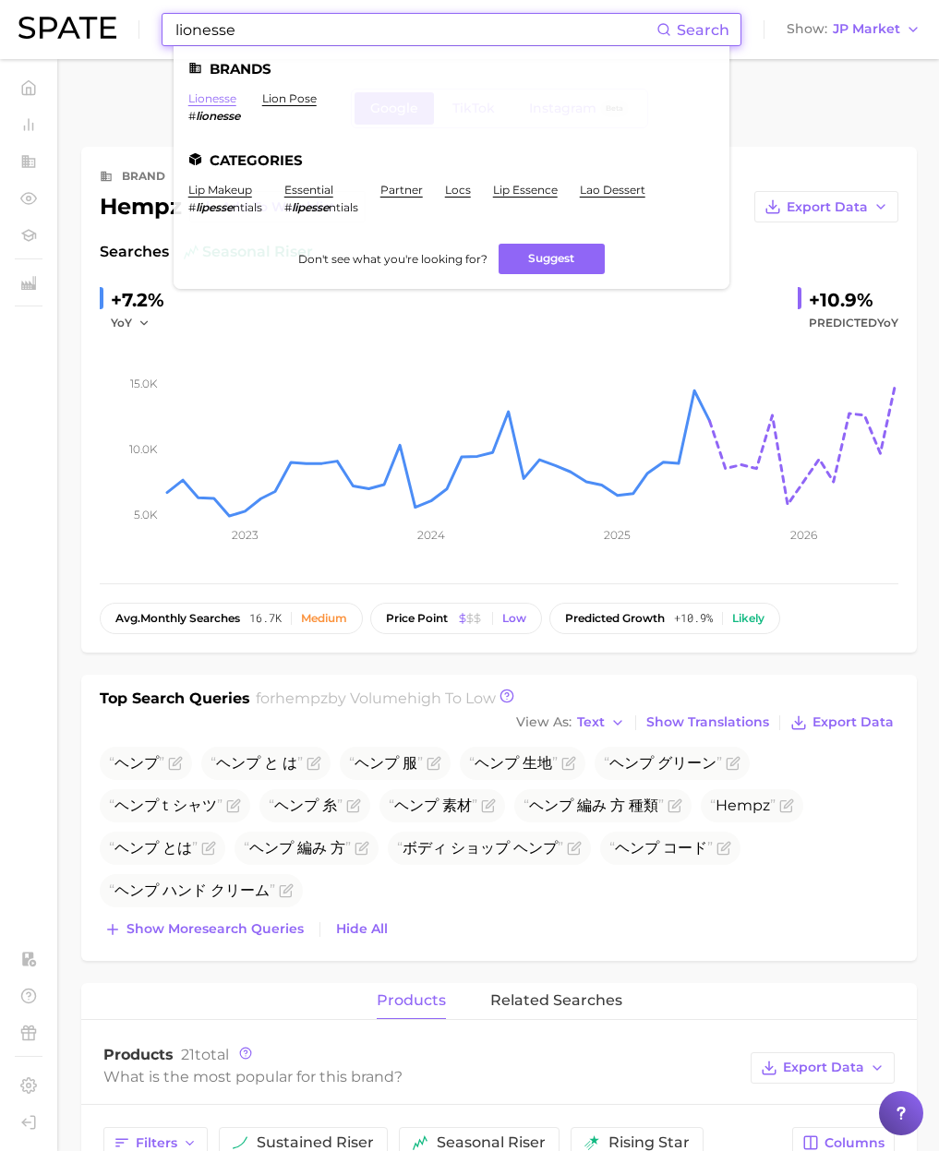
type input "lionesse"
click at [223, 98] on link "lionesse" at bounding box center [212, 98] width 48 height 14
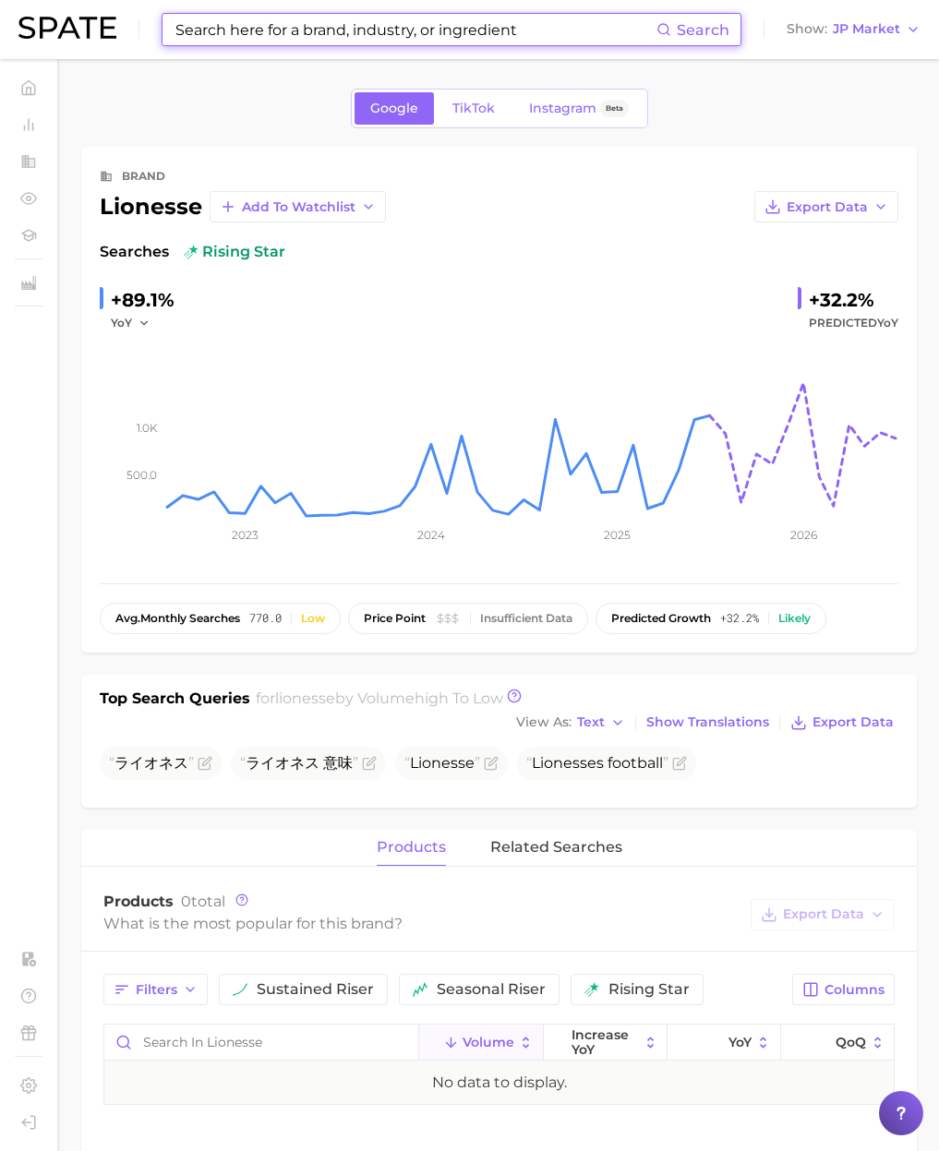
click at [195, 36] on input at bounding box center [415, 29] width 483 height 31
paste input "bio ionic"
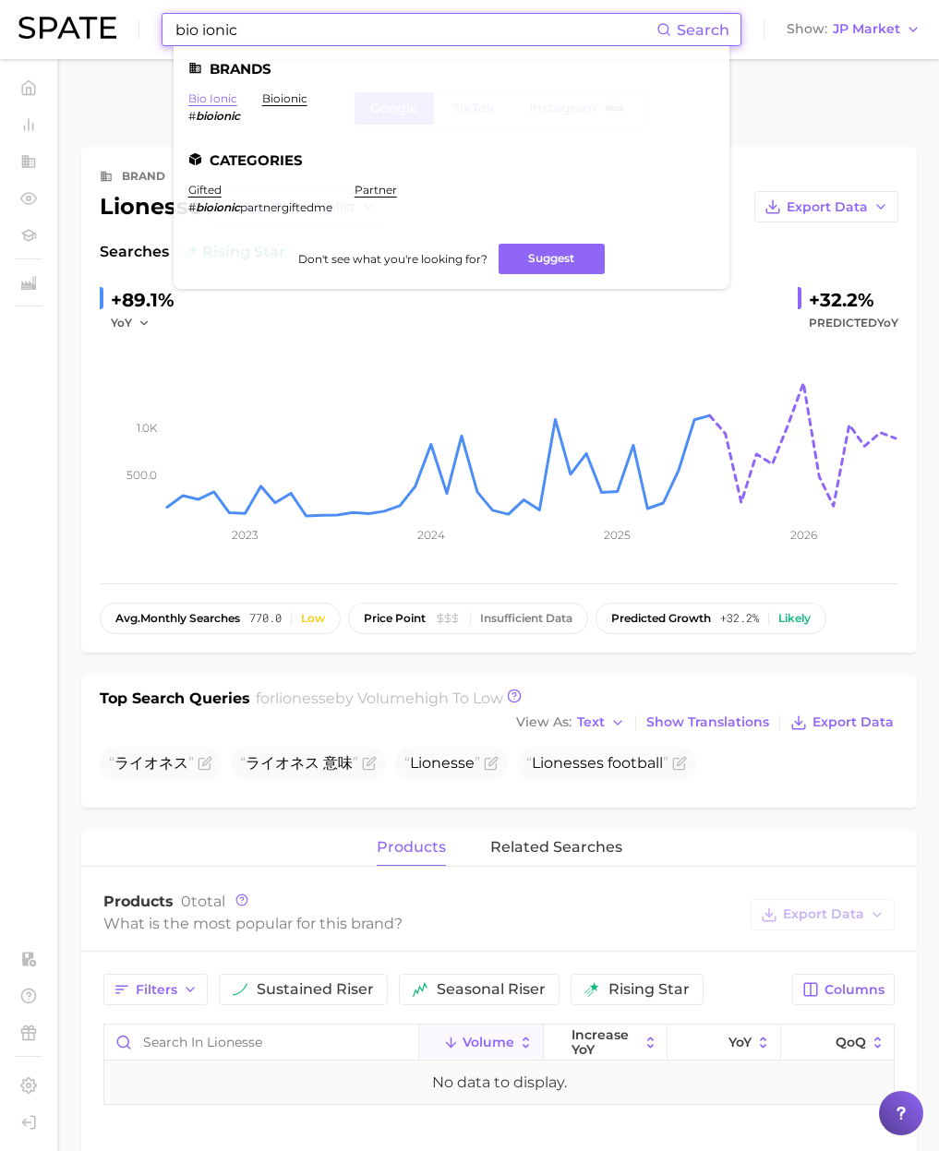
type input "bio ionic"
click at [223, 92] on link "bio ionic" at bounding box center [212, 98] width 49 height 14
